Goal: Task Accomplishment & Management: Manage account settings

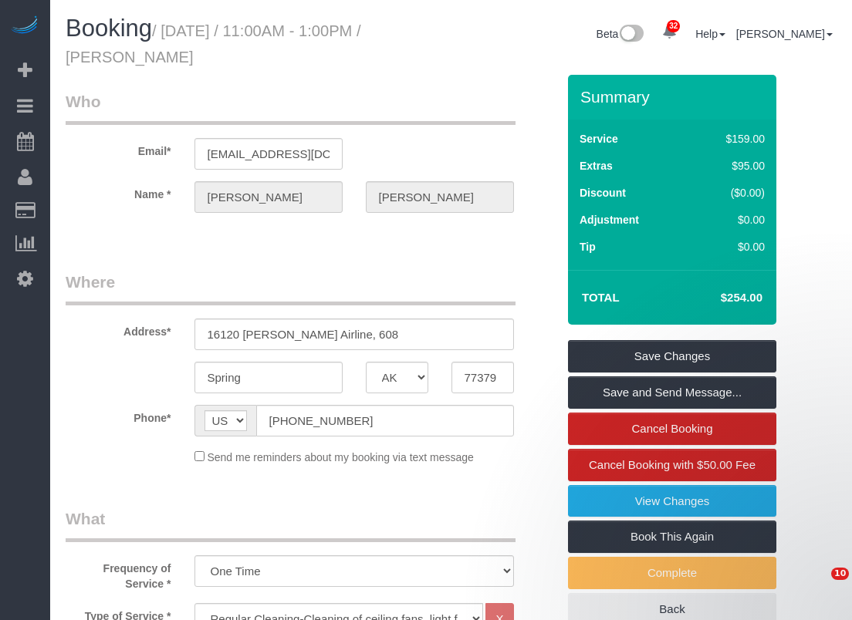
select select "[GEOGRAPHIC_DATA]"
select select "3"
select select "string:fspay-c1e547d1-ce9f-44f9-912b-70b88a00c78a"
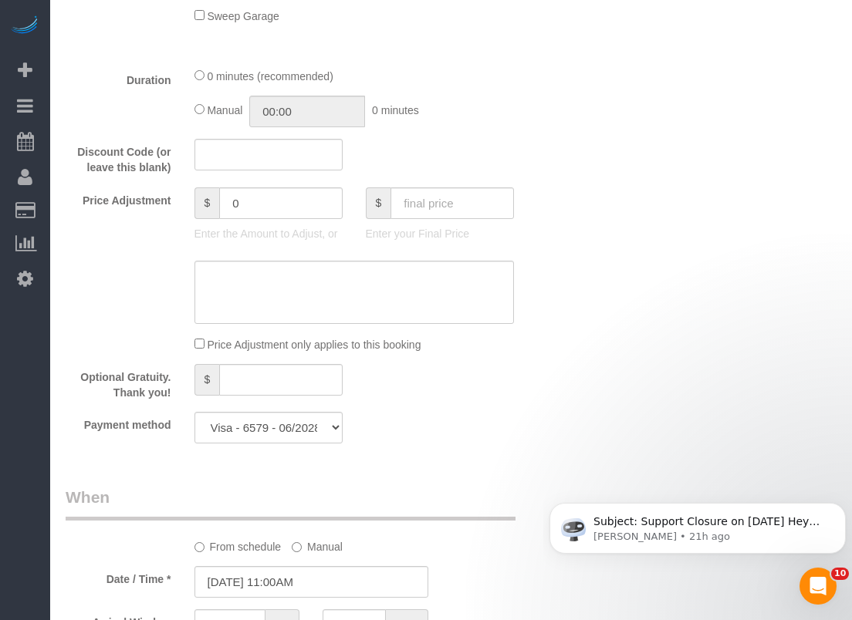
scroll to position [926, 0]
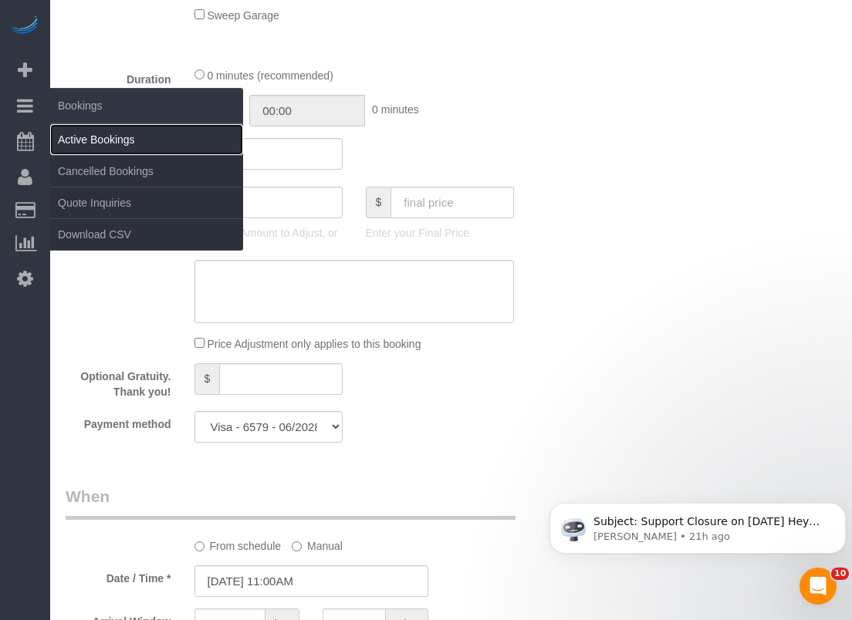
click at [91, 136] on link "Active Bookings" at bounding box center [146, 139] width 193 height 31
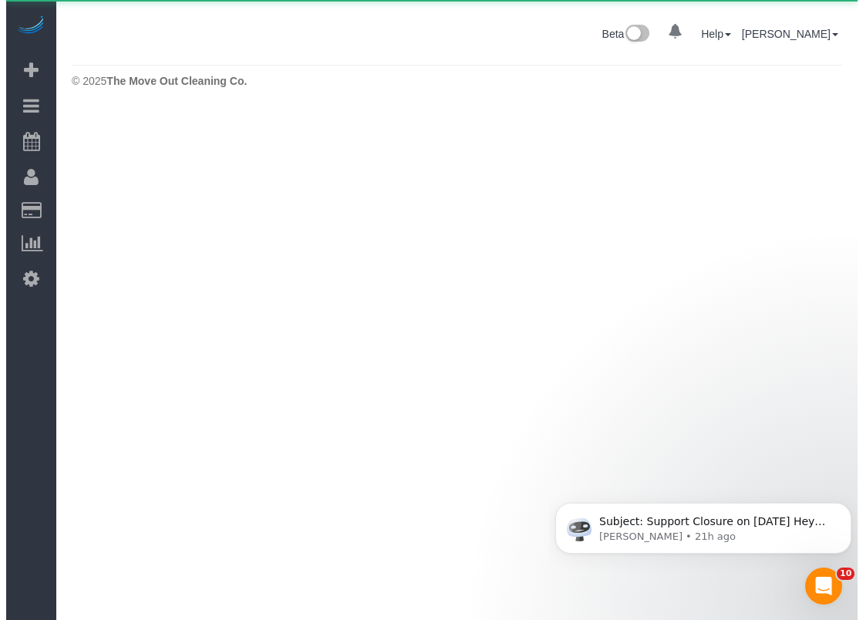
scroll to position [0, 0]
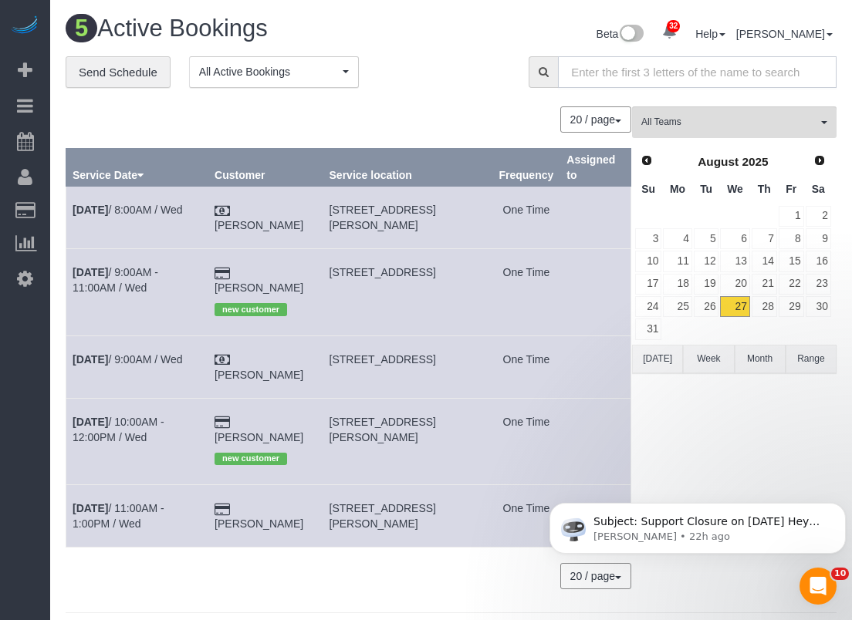
click at [711, 61] on input "text" at bounding box center [697, 72] width 278 height 32
paste input "[STREET_ADDRESS][PERSON_NAME]"
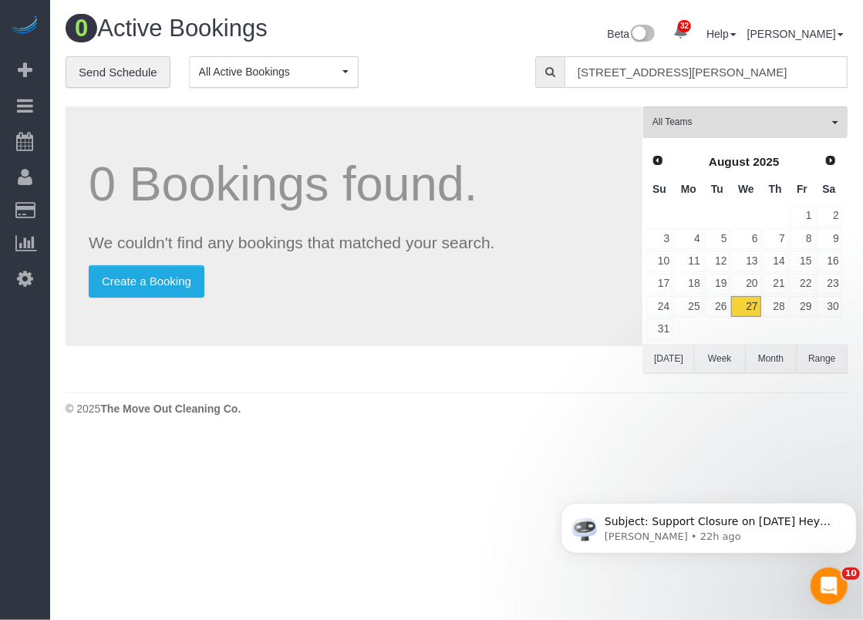
click at [727, 73] on input "[STREET_ADDRESS][PERSON_NAME]" at bounding box center [706, 72] width 283 height 32
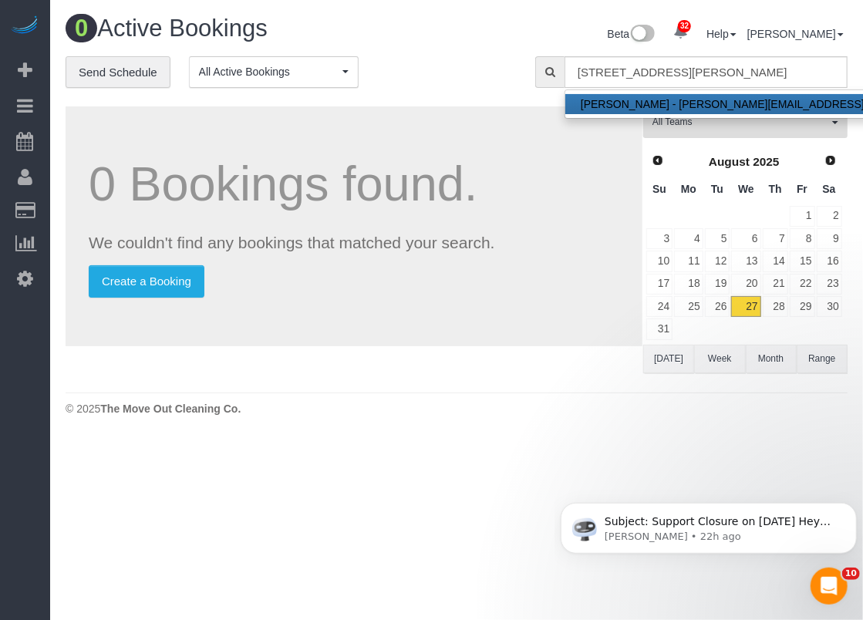
click at [727, 96] on link "[PERSON_NAME] - [PERSON_NAME][EMAIL_ADDRESS][DOMAIN_NAME]" at bounding box center [765, 104] width 401 height 20
type input "[PERSON_NAME][EMAIL_ADDRESS][DOMAIN_NAME]"
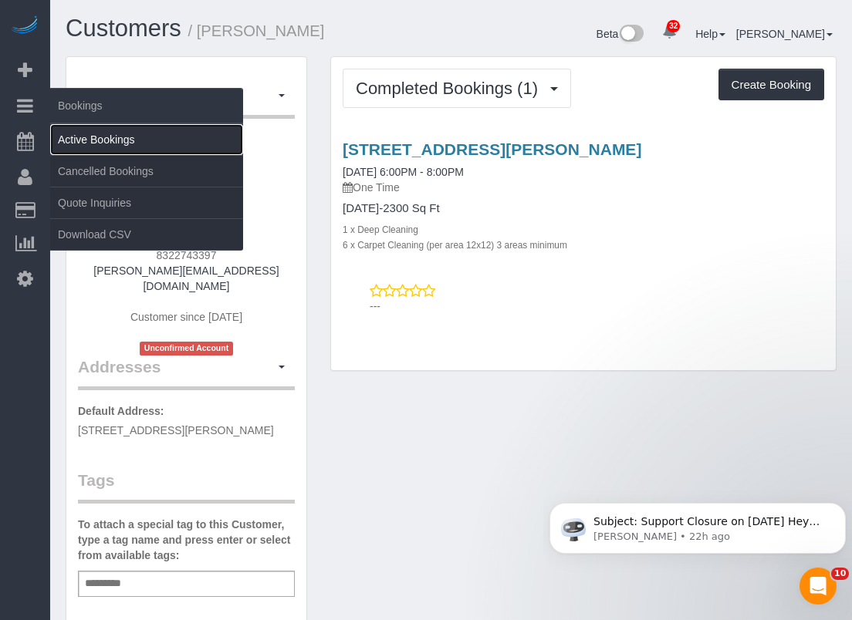
click at [91, 132] on link "Active Bookings" at bounding box center [146, 139] width 193 height 31
